Goal: Task Accomplishment & Management: Use online tool/utility

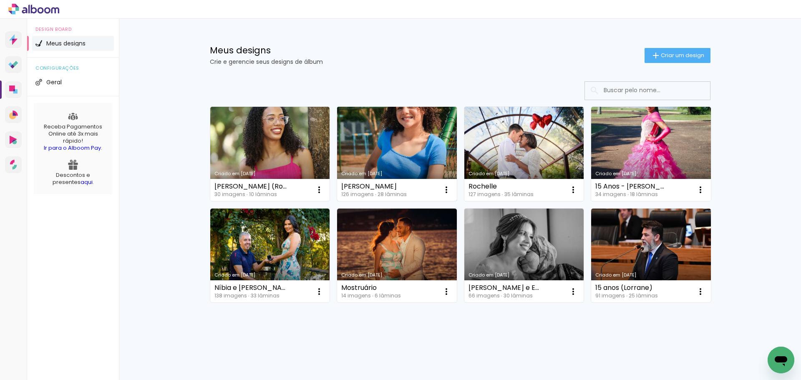
click at [393, 148] on link "Criado em [DATE]" at bounding box center [397, 154] width 120 height 94
